Goal: Transaction & Acquisition: Purchase product/service

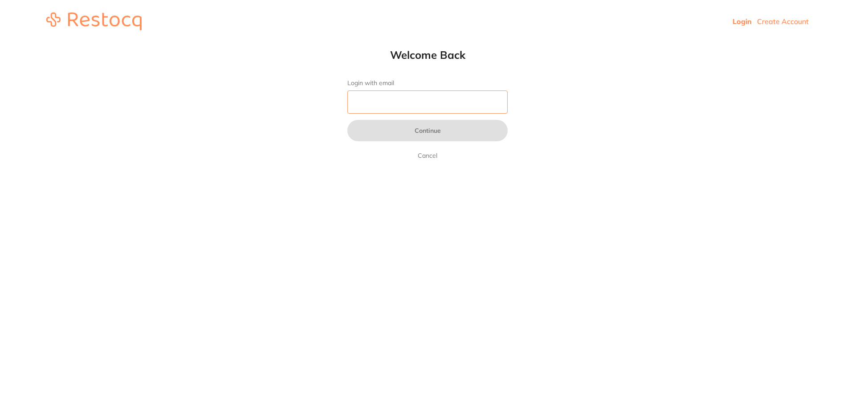
click at [433, 94] on input "Login with email" at bounding box center [427, 101] width 160 height 23
type input "[EMAIL_ADDRESS][DOMAIN_NAME]"
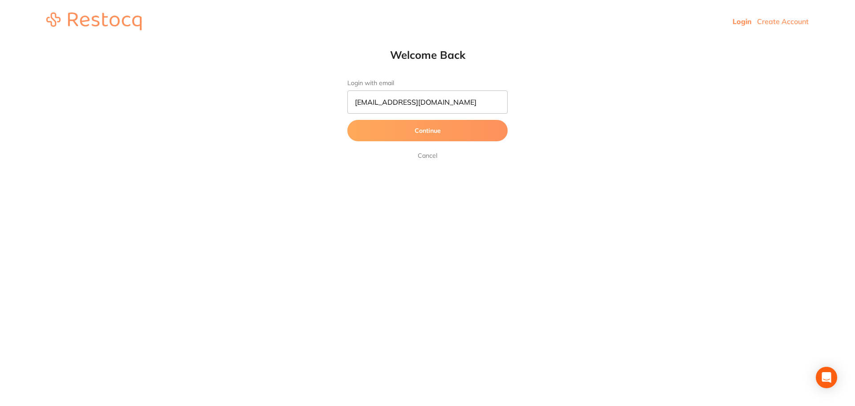
click at [420, 123] on button "Continue" at bounding box center [427, 130] width 160 height 21
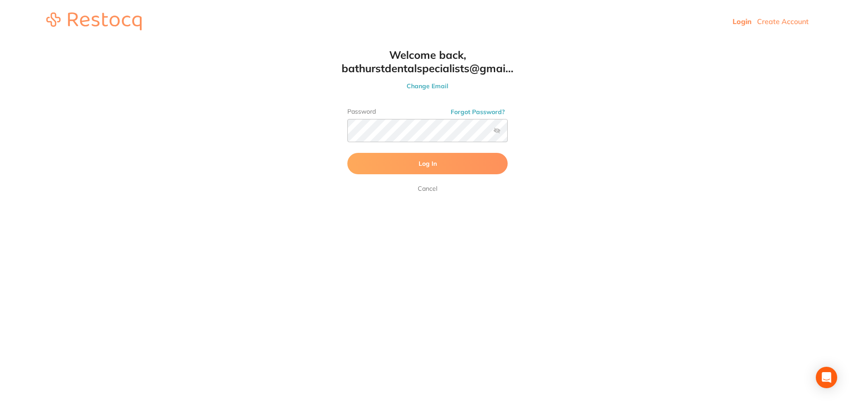
click at [421, 165] on span "Log In" at bounding box center [428, 163] width 18 height 8
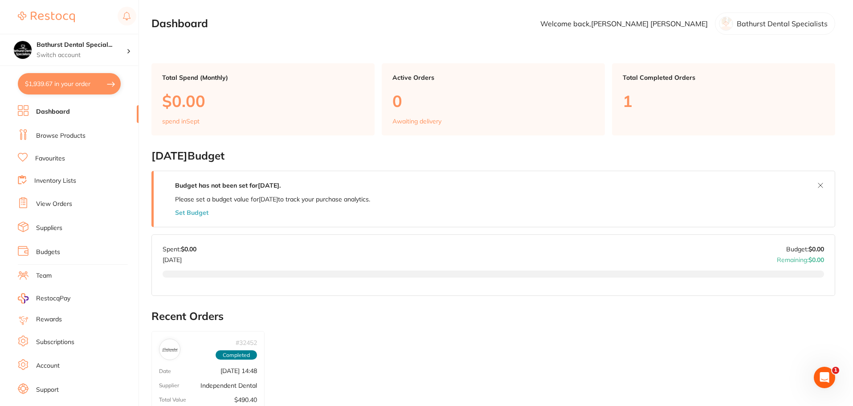
click at [94, 138] on li "Browse Products" at bounding box center [78, 135] width 121 height 13
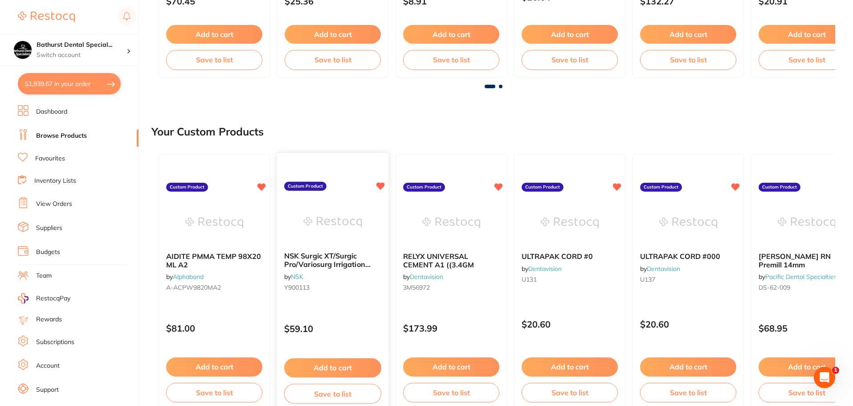
scroll to position [401, 0]
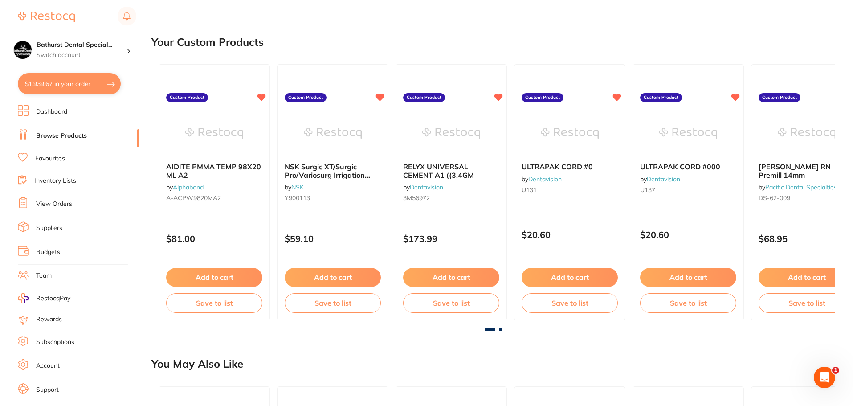
click at [80, 85] on button "$1,939.67 in your order" at bounding box center [69, 83] width 103 height 21
checkbox input "true"
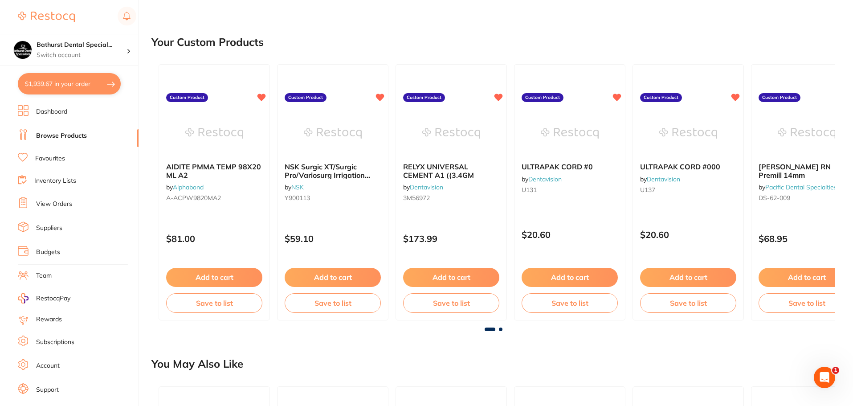
checkbox input "true"
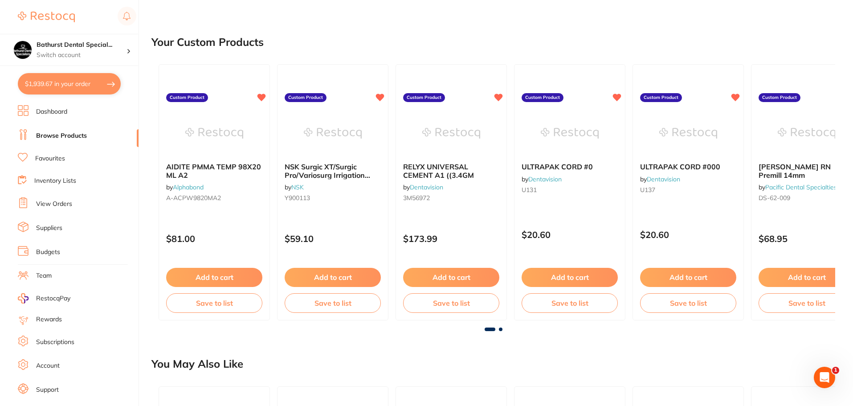
checkbox input "true"
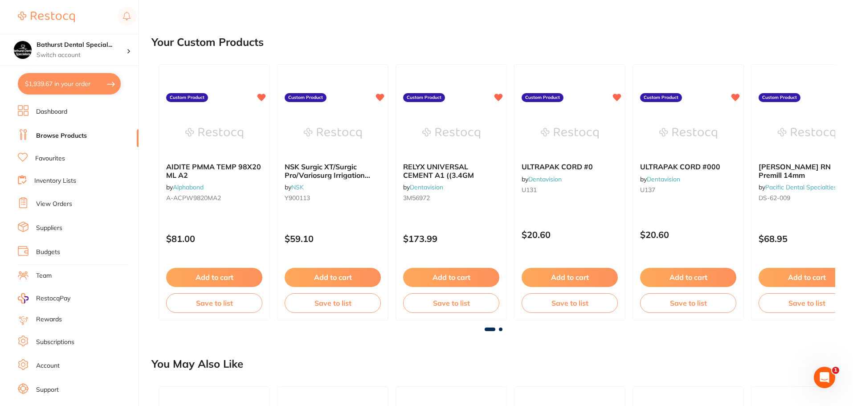
checkbox input "true"
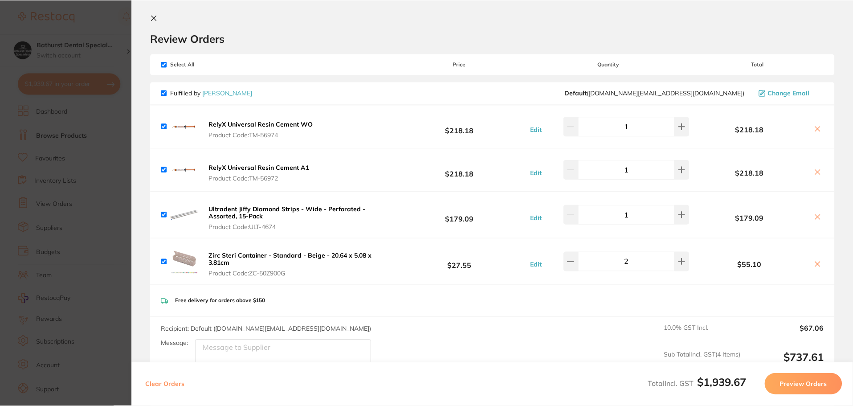
scroll to position [0, 0]
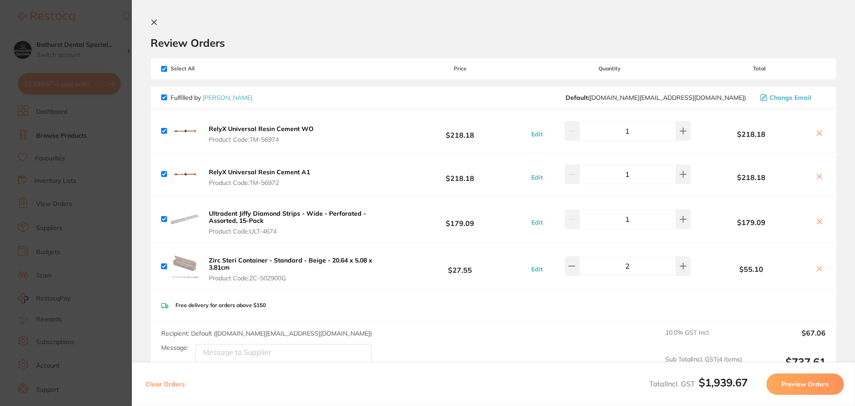
click at [155, 26] on button at bounding box center [156, 23] width 11 height 8
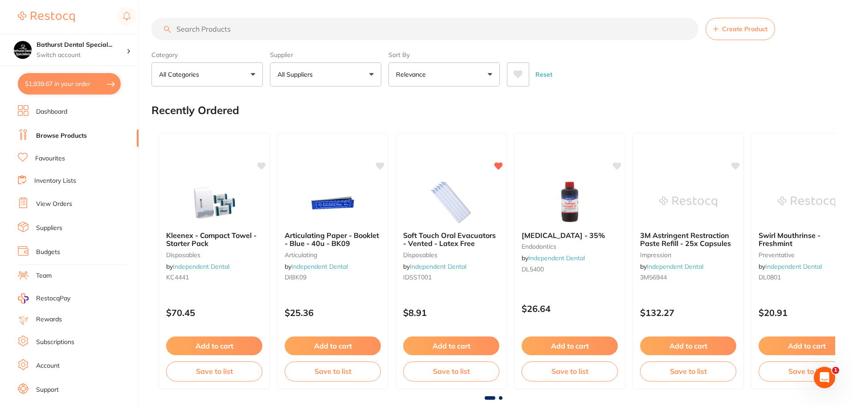
click at [208, 37] on input "search" at bounding box center [424, 29] width 547 height 22
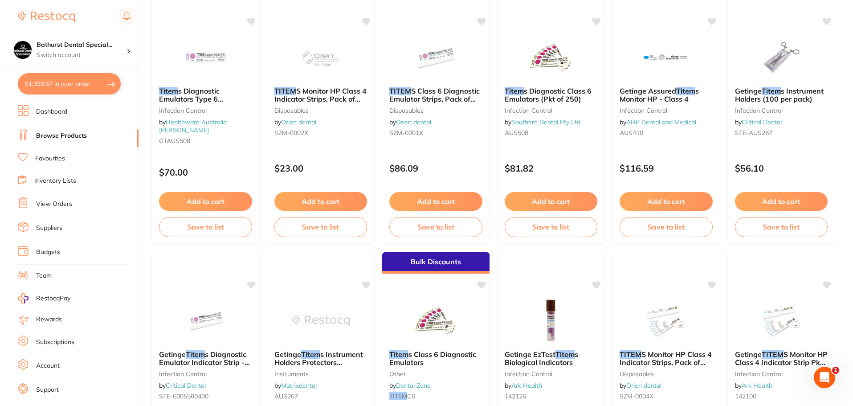
scroll to position [401, 0]
type input "titem"
click at [49, 110] on link "Dashboard" at bounding box center [51, 111] width 31 height 9
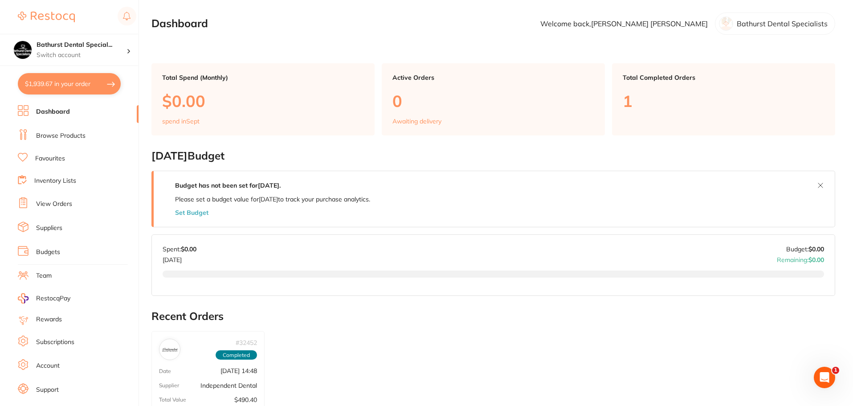
click at [41, 113] on link "Dashboard" at bounding box center [53, 111] width 34 height 9
click at [64, 109] on link "Dashboard" at bounding box center [53, 111] width 34 height 9
click at [54, 137] on link "Browse Products" at bounding box center [60, 135] width 49 height 9
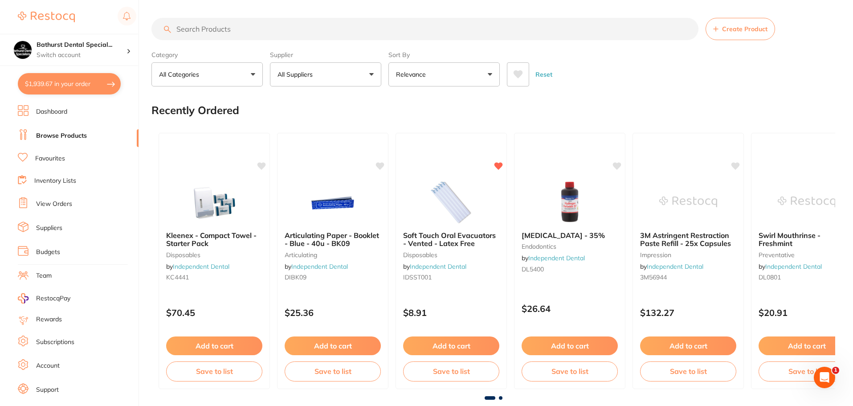
click at [237, 24] on input "search" at bounding box center [424, 29] width 547 height 22
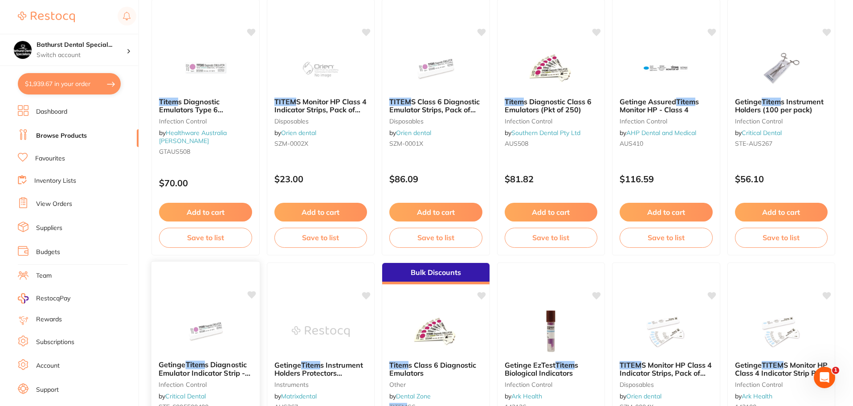
scroll to position [363, 0]
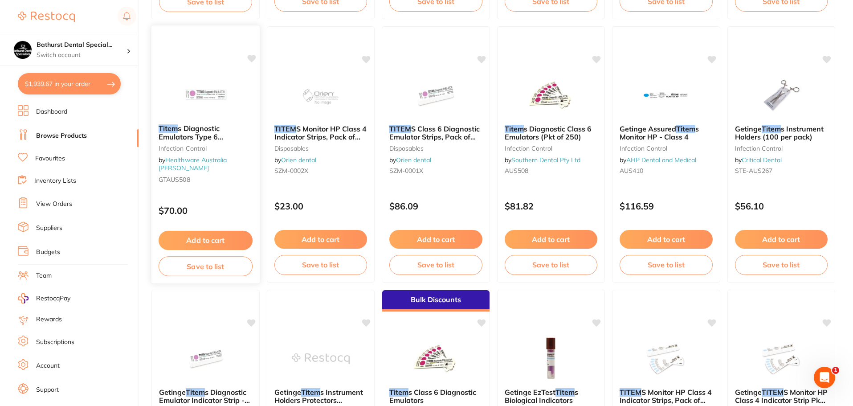
type input "titem"
click at [192, 237] on button "Add to cart" at bounding box center [206, 240] width 94 height 19
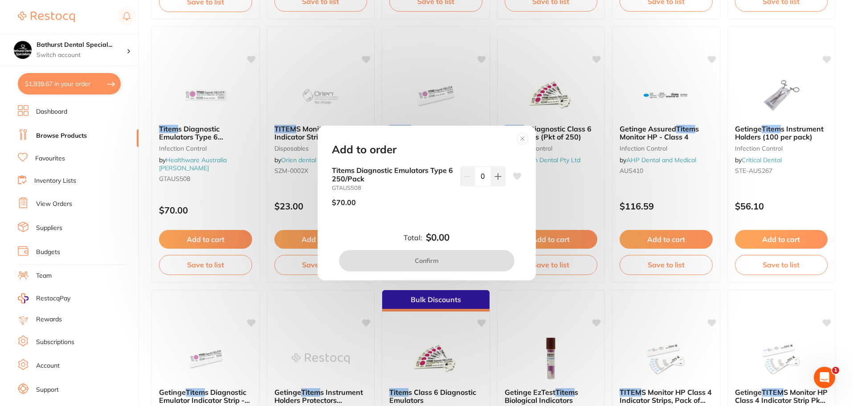
scroll to position [0, 0]
click at [497, 173] on icon at bounding box center [497, 176] width 7 height 7
type input "1"
click at [441, 255] on button "Confirm" at bounding box center [426, 260] width 175 height 21
checkbox input "false"
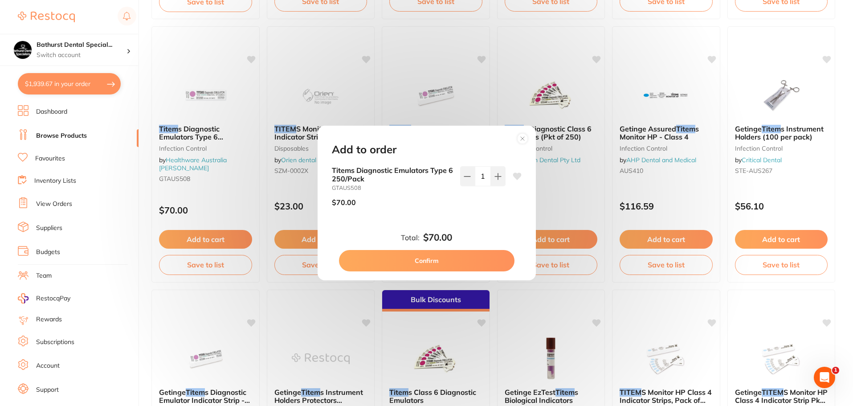
checkbox input "false"
